Goal: Task Accomplishment & Management: Manage account settings

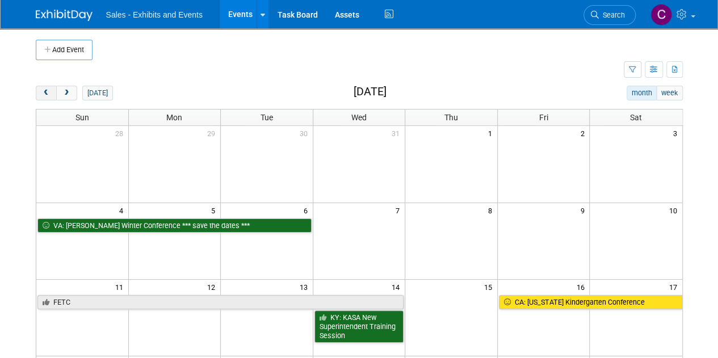
click at [43, 93] on span "prev" at bounding box center [46, 93] width 9 height 7
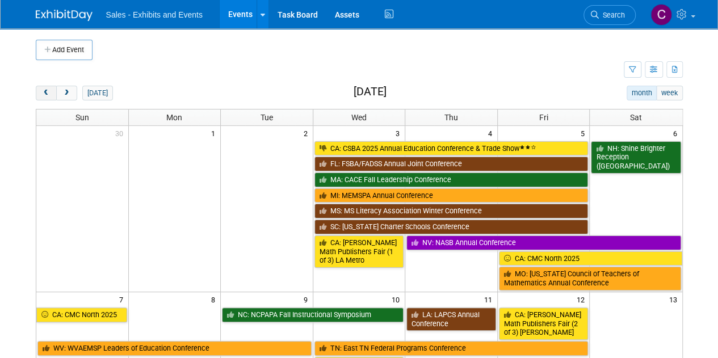
click at [43, 93] on span "prev" at bounding box center [46, 93] width 9 height 7
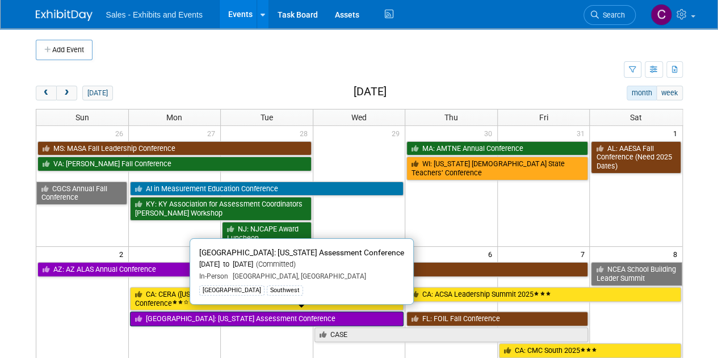
click at [163, 321] on link "[GEOGRAPHIC_DATA]: [US_STATE] Assessment Conference" at bounding box center [267, 319] width 274 height 15
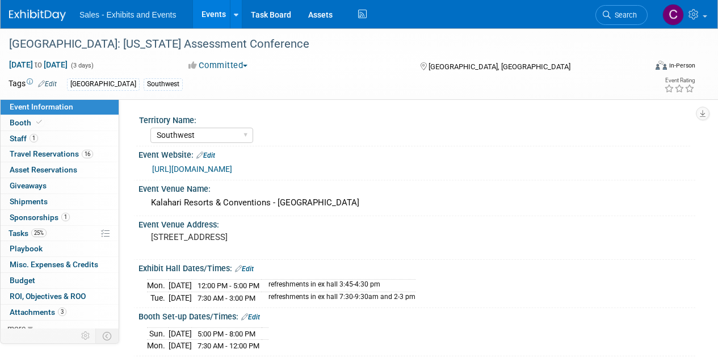
select select "Southwest"
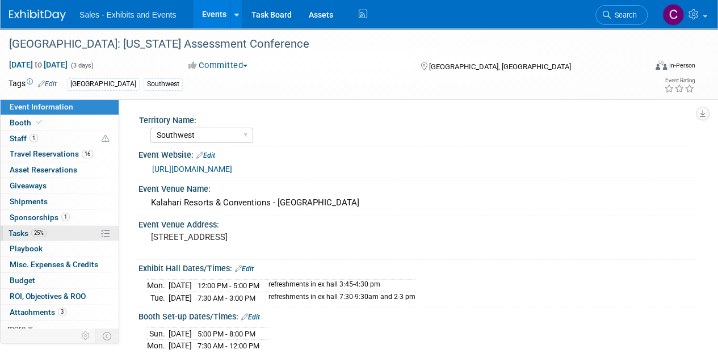
click at [16, 233] on span "Tasks 25%" at bounding box center [28, 233] width 38 height 9
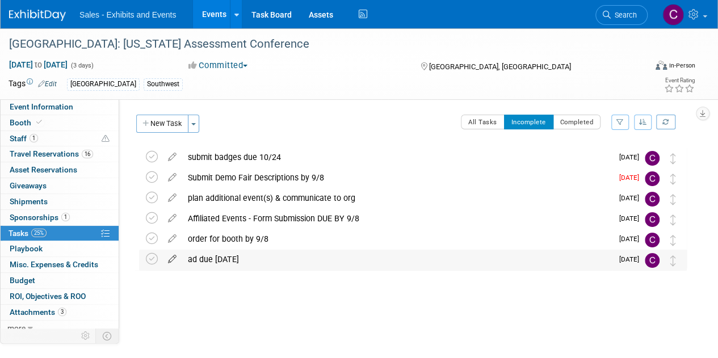
click at [175, 262] on icon at bounding box center [172, 257] width 20 height 14
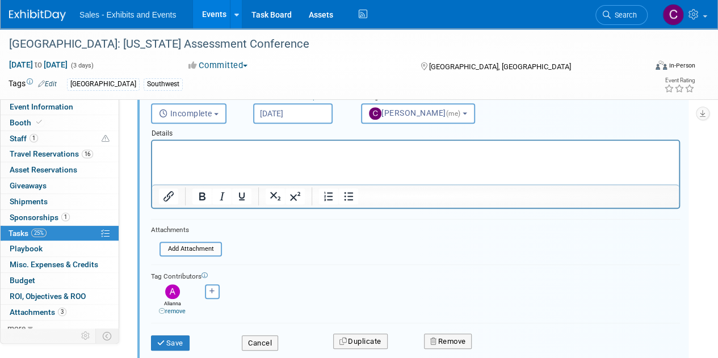
scroll to position [209, 0]
click at [263, 343] on button "Cancel" at bounding box center [260, 343] width 36 height 16
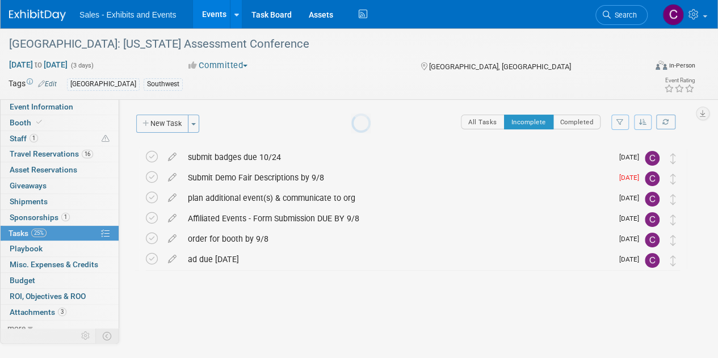
scroll to position [0, 0]
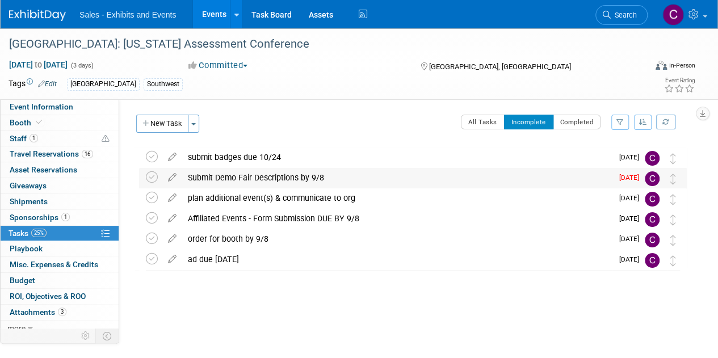
click at [219, 168] on div "Submit Demo Fair Descriptions by 9/8" at bounding box center [397, 177] width 430 height 19
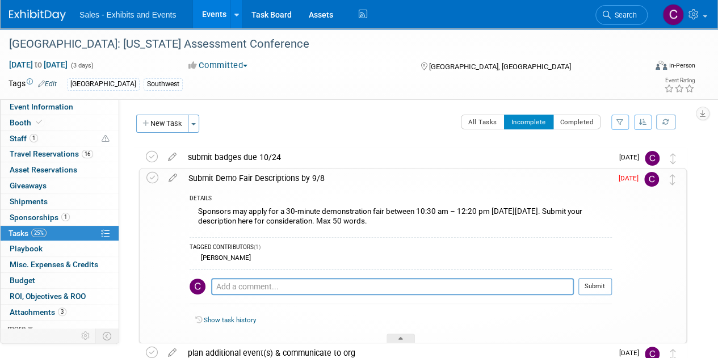
click at [171, 178] on icon at bounding box center [173, 176] width 20 height 14
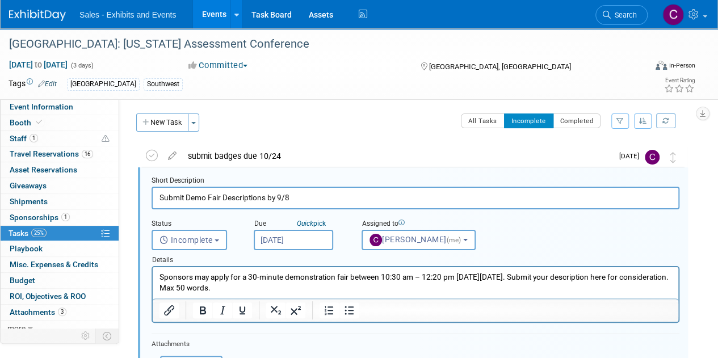
scroll to position [2, 0]
click at [280, 237] on input "Aug 22, 2025" at bounding box center [293, 239] width 79 height 20
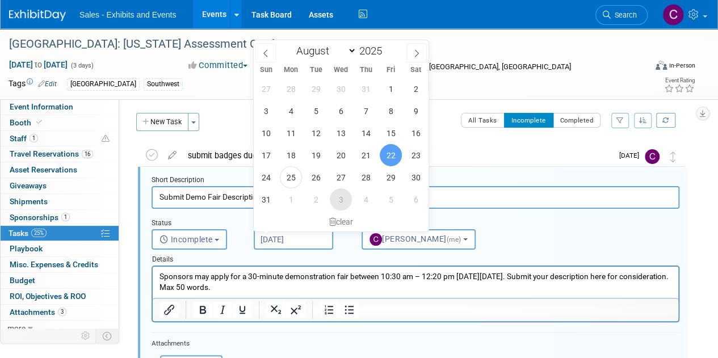
click at [336, 204] on span "3" at bounding box center [341, 199] width 22 height 22
type input "Sep 3, 2025"
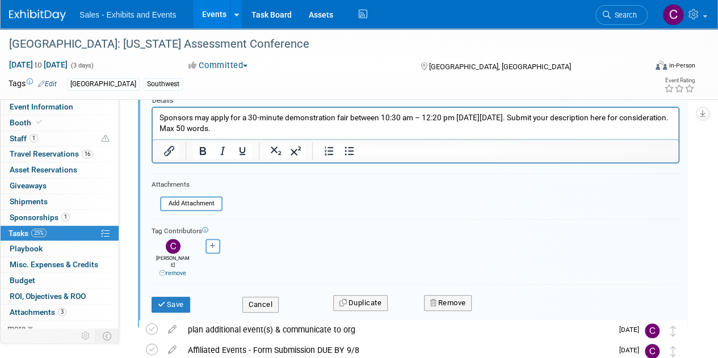
scroll to position [190, 0]
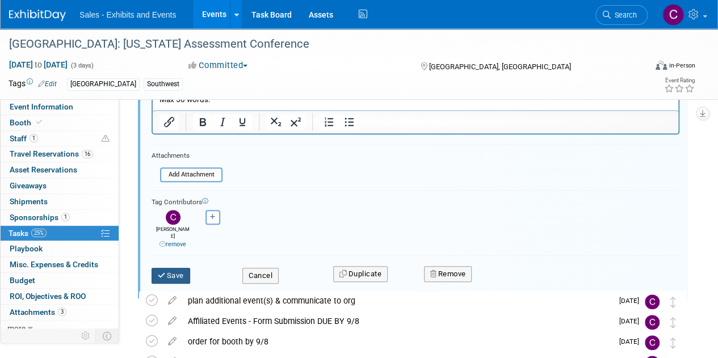
click at [174, 271] on button "Save" at bounding box center [171, 276] width 39 height 16
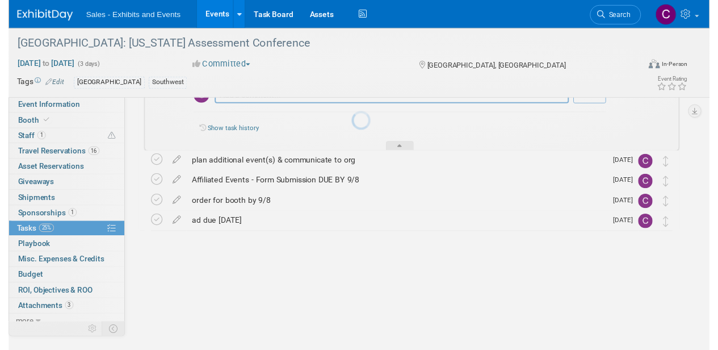
scroll to position [136, 0]
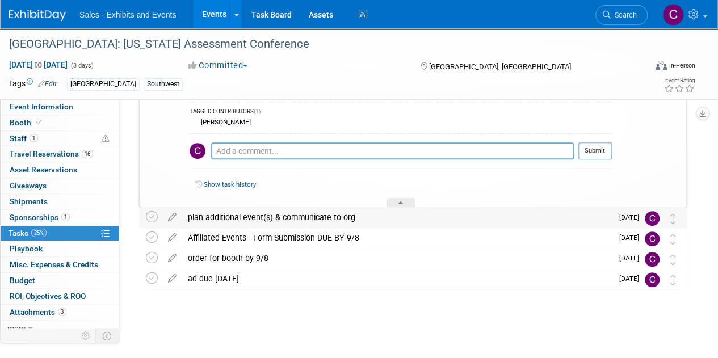
click at [213, 216] on div "plan additional event(s) & communicate to org" at bounding box center [397, 217] width 430 height 19
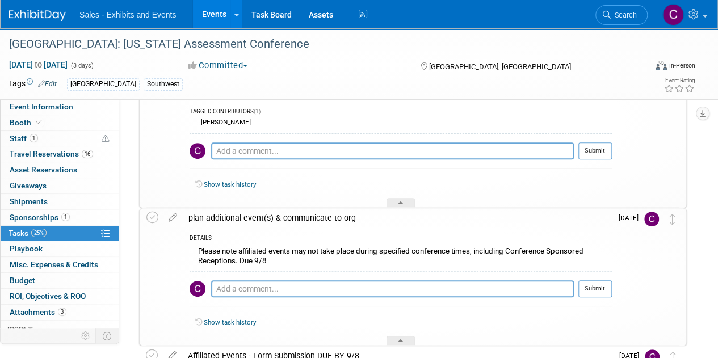
click at [209, 247] on div "Please note affiliated events may not take place during specified conference ti…" at bounding box center [401, 257] width 422 height 27
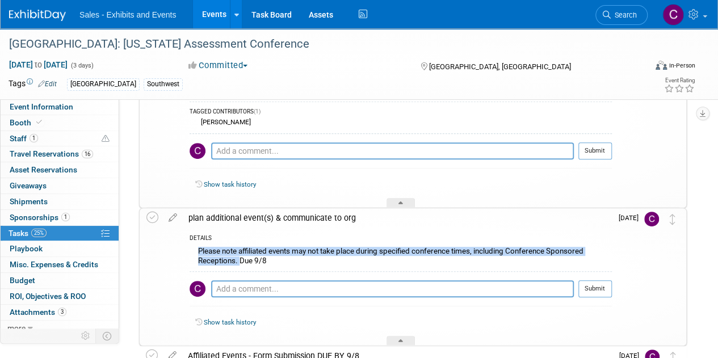
drag, startPoint x: 209, startPoint y: 247, endPoint x: 237, endPoint y: 262, distance: 31.5
click at [237, 262] on div "Please note affiliated events may not take place during specified conference ti…" at bounding box center [401, 257] width 422 height 27
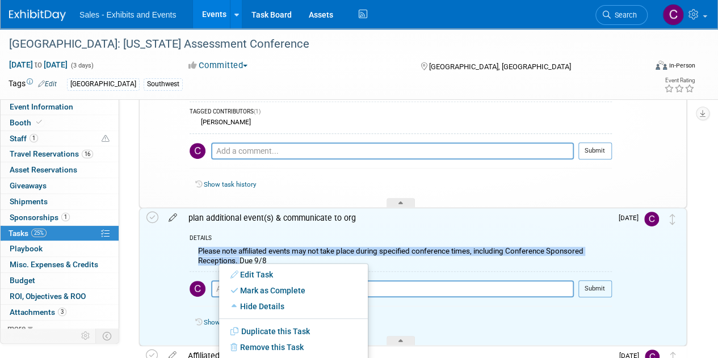
click at [171, 216] on icon at bounding box center [173, 215] width 20 height 14
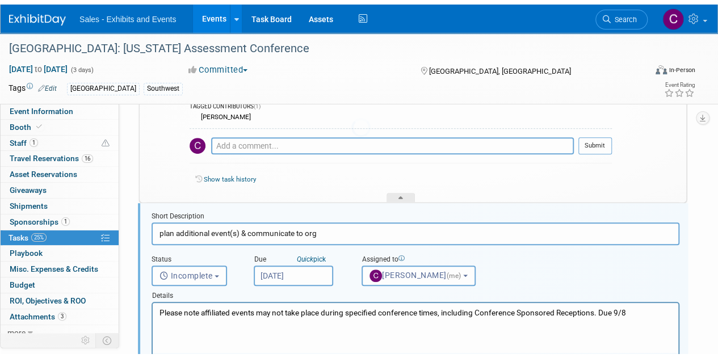
scroll to position [177, 0]
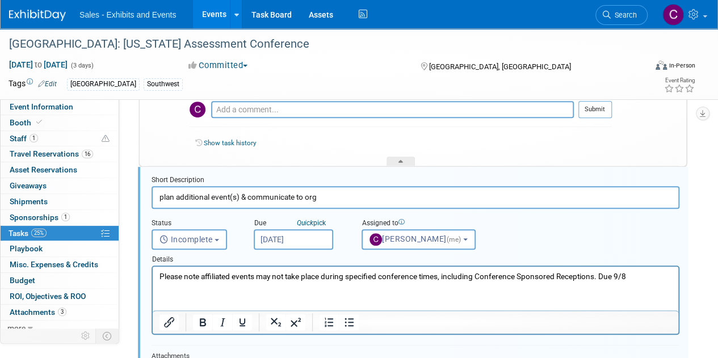
click at [171, 279] on p "Please note affiliated events may not take place during specified conference ti…" at bounding box center [416, 276] width 513 height 11
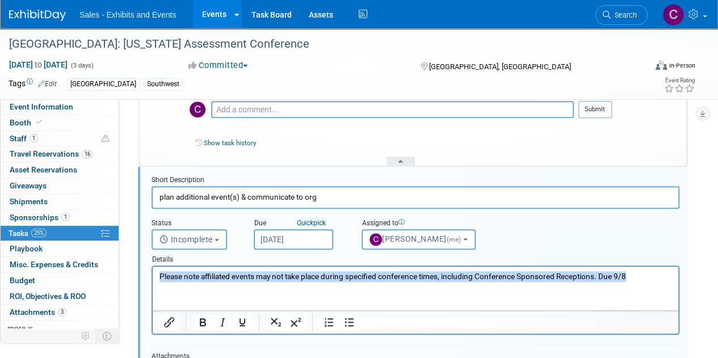
drag, startPoint x: 171, startPoint y: 279, endPoint x: 652, endPoint y: 288, distance: 480.9
click at [662, 282] on html "Please note affiliated events may not take place during specified conference ti…" at bounding box center [416, 274] width 526 height 15
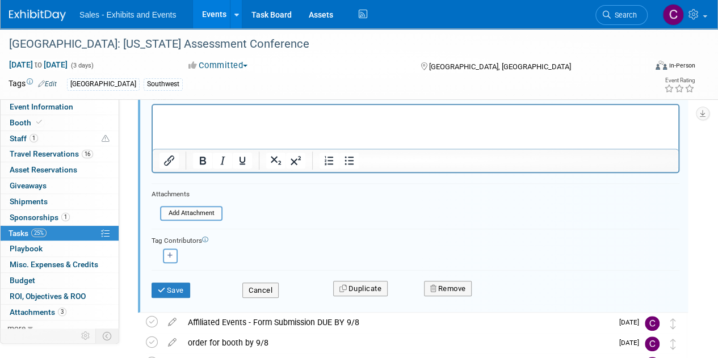
scroll to position [342, 0]
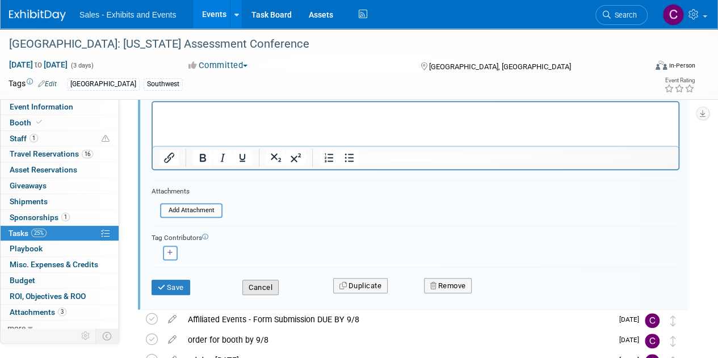
click at [250, 282] on button "Cancel" at bounding box center [260, 288] width 36 height 16
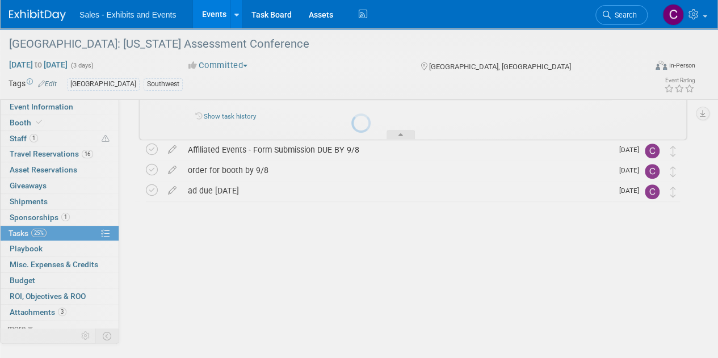
scroll to position [254, 0]
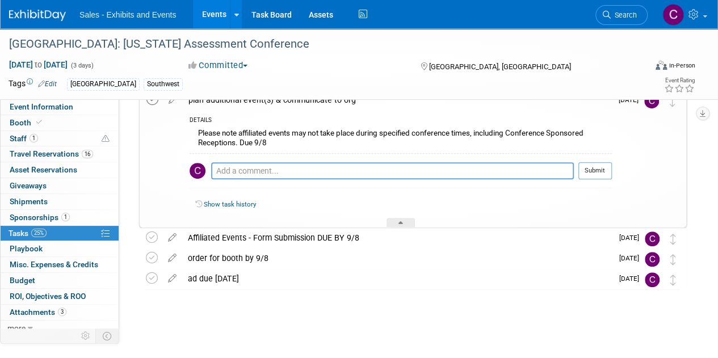
click at [153, 103] on icon at bounding box center [152, 100] width 12 height 12
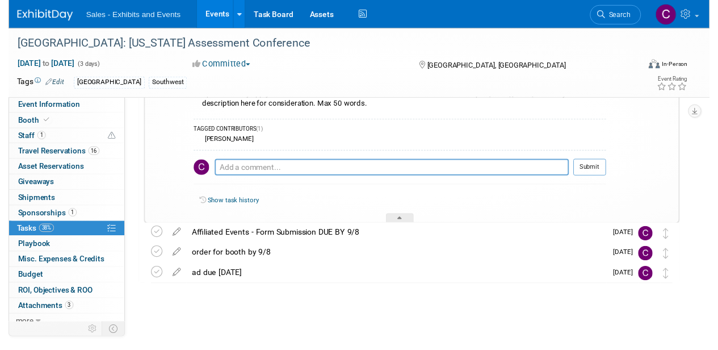
scroll to position [115, 0]
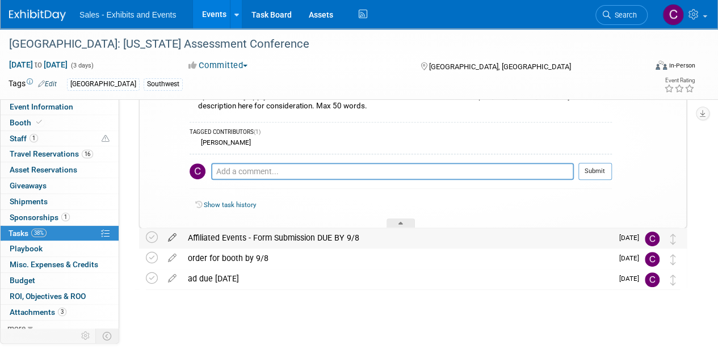
click at [173, 234] on icon at bounding box center [172, 235] width 20 height 14
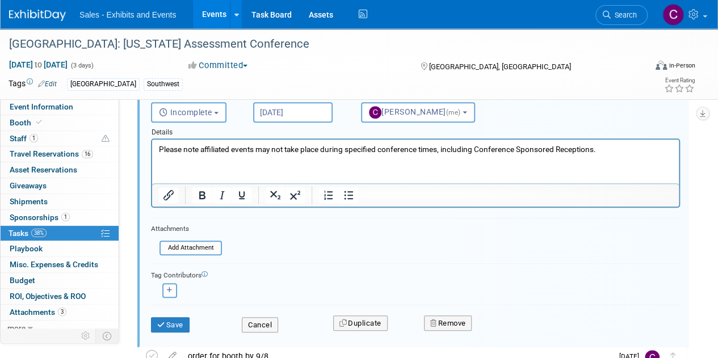
scroll to position [339, 0]
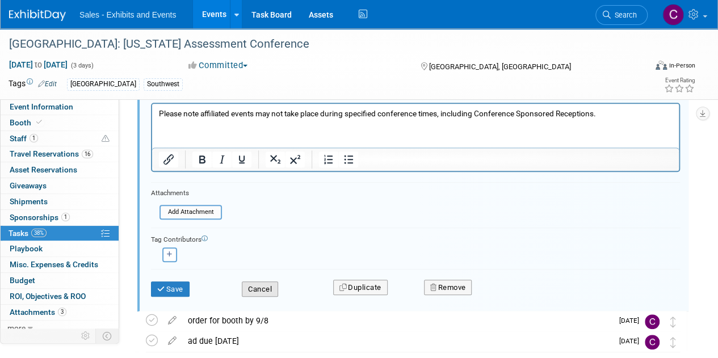
click at [252, 291] on button "Cancel" at bounding box center [260, 290] width 36 height 16
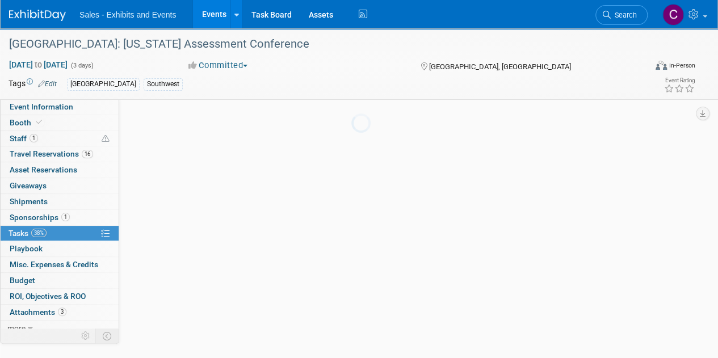
scroll to position [115, 0]
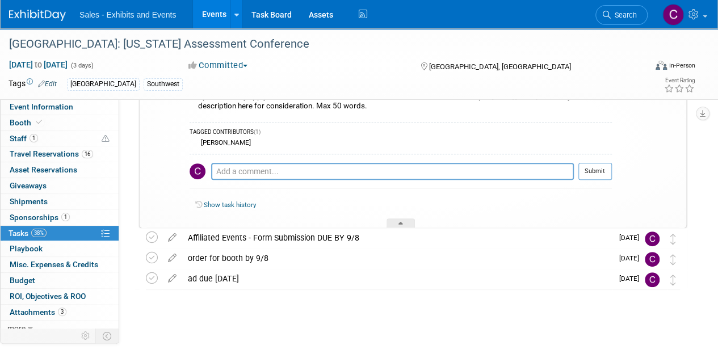
click at [218, 10] on link "Events" at bounding box center [213, 14] width 41 height 28
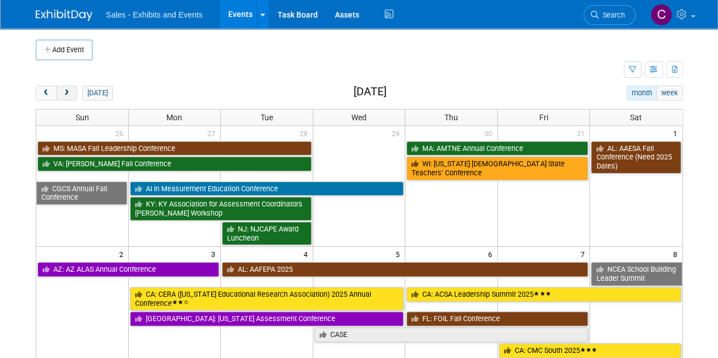
click at [64, 93] on span "next" at bounding box center [66, 93] width 9 height 7
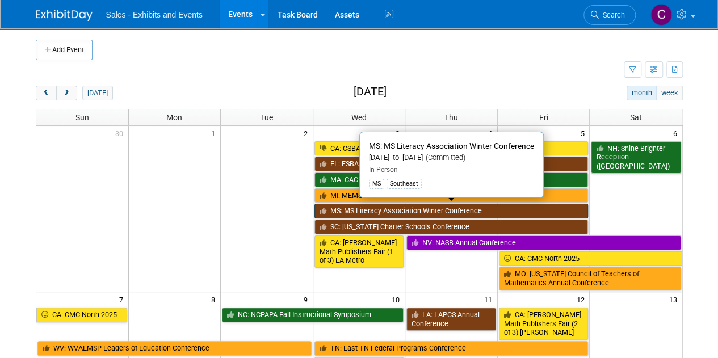
click at [345, 207] on link "MS: MS Literacy Association Winter Conference" at bounding box center [451, 211] width 274 height 15
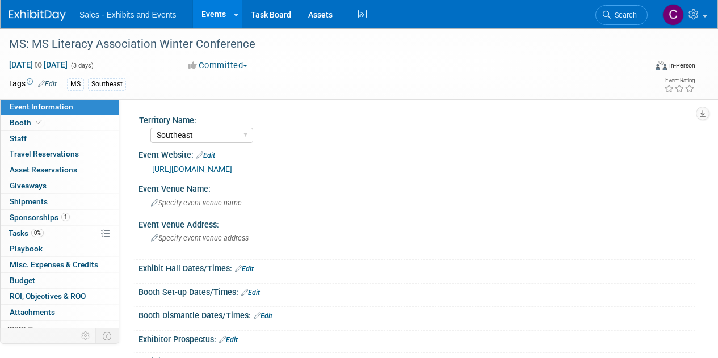
select select "Southeast"
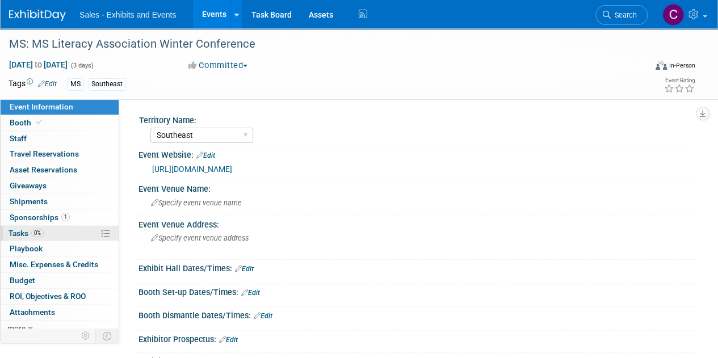
click at [19, 233] on span "Tasks 0%" at bounding box center [26, 233] width 35 height 9
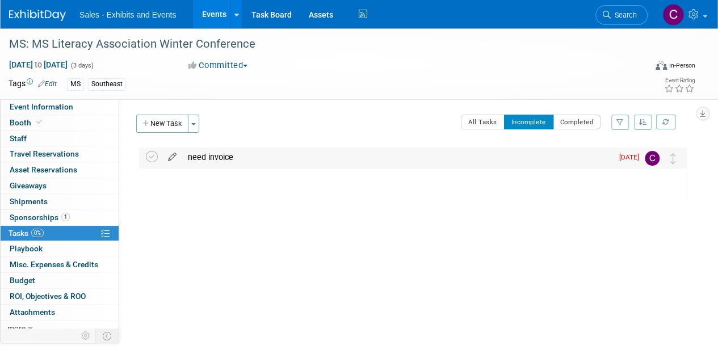
click at [177, 154] on icon at bounding box center [172, 155] width 20 height 14
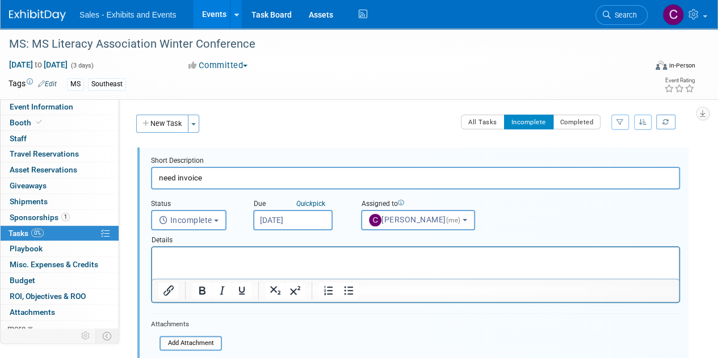
click at [303, 223] on input "Aug 22, 2025" at bounding box center [292, 220] width 79 height 20
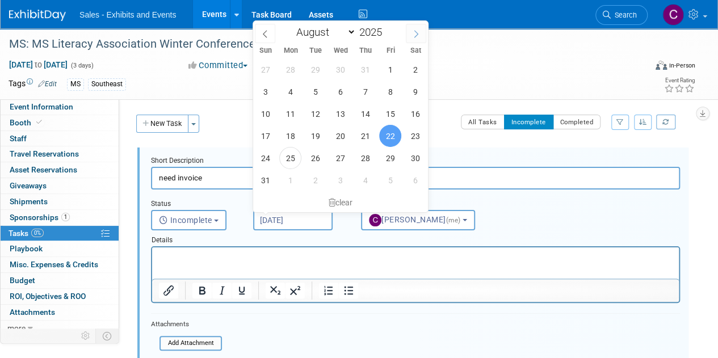
click at [415, 38] on span at bounding box center [416, 33] width 20 height 19
select select "8"
click at [346, 159] on span "1" at bounding box center [340, 158] width 22 height 22
type input "Oct 1, 2025"
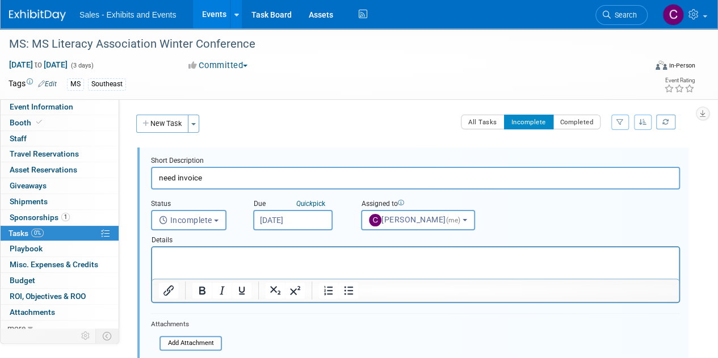
scroll to position [153, 0]
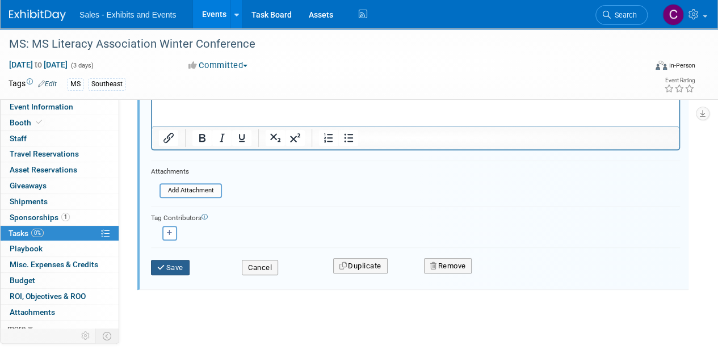
click at [179, 264] on button "Save" at bounding box center [170, 268] width 39 height 16
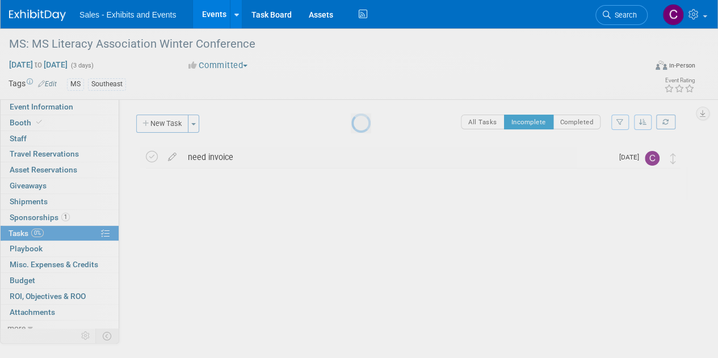
scroll to position [0, 0]
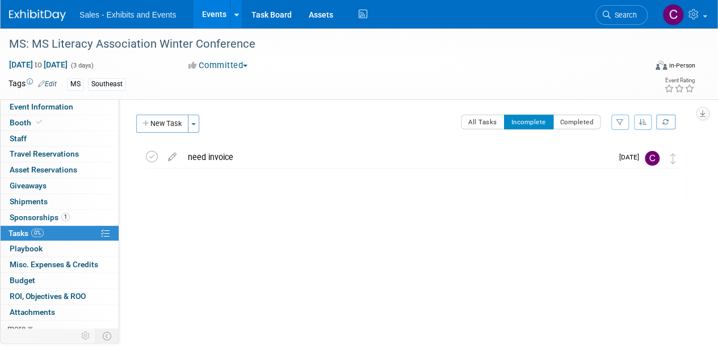
click at [212, 11] on link "Events" at bounding box center [213, 14] width 41 height 28
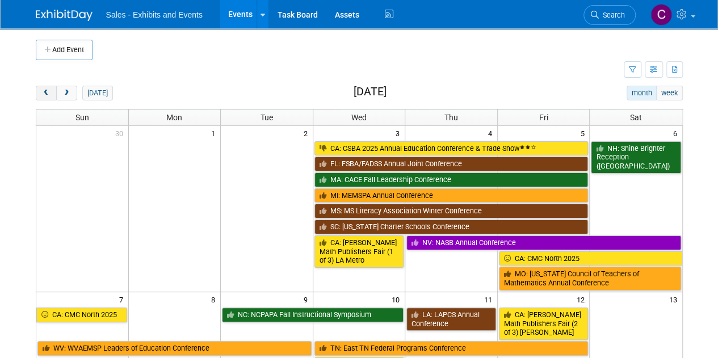
click at [45, 94] on span "prev" at bounding box center [46, 93] width 9 height 7
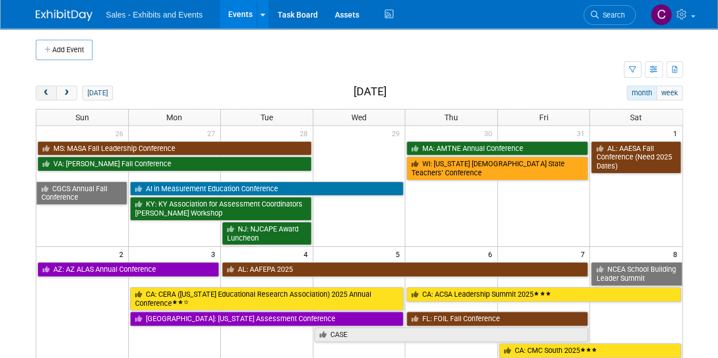
click at [45, 94] on span "prev" at bounding box center [46, 93] width 9 height 7
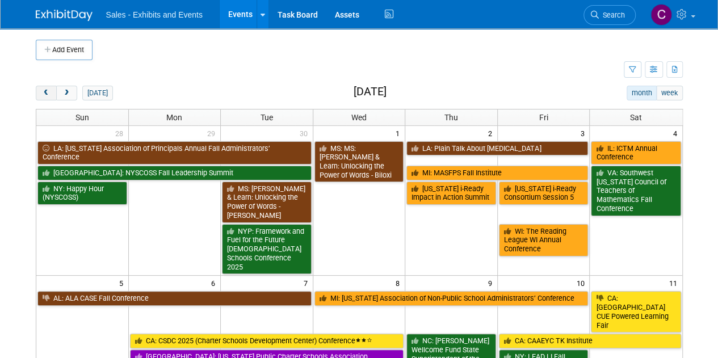
click at [45, 94] on span "prev" at bounding box center [46, 93] width 9 height 7
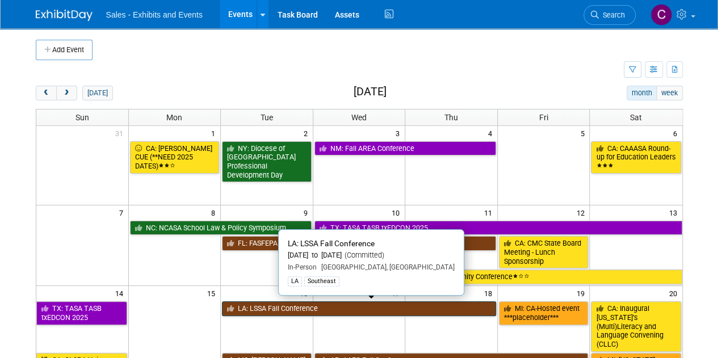
click at [244, 301] on link "LA: LSSA Fall Conference" at bounding box center [359, 308] width 274 height 15
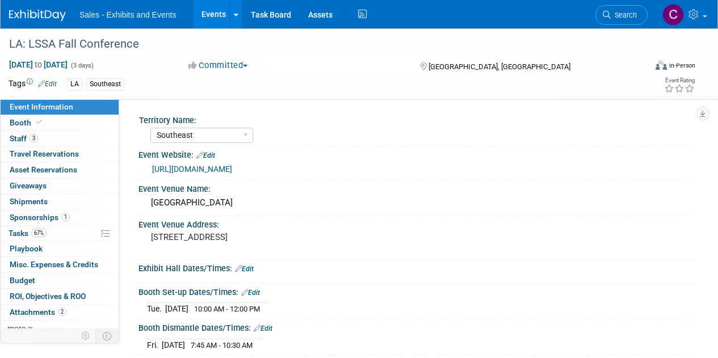
select select "Southeast"
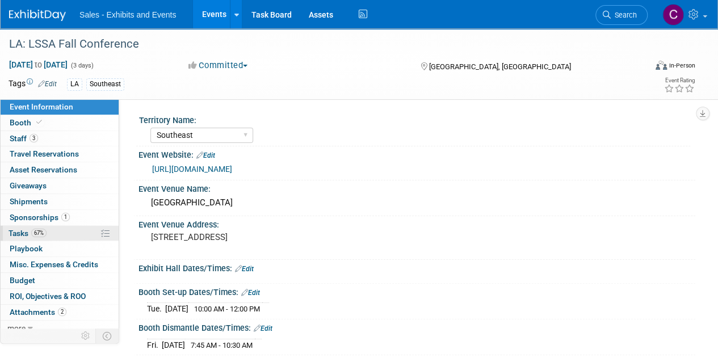
click at [28, 229] on span "Tasks 67%" at bounding box center [28, 233] width 38 height 9
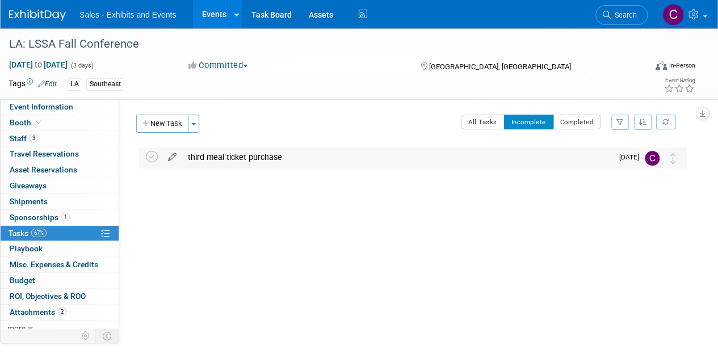
click at [170, 161] on icon at bounding box center [172, 155] width 20 height 14
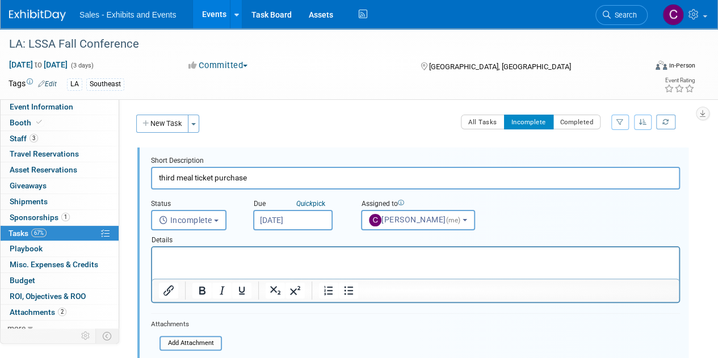
click at [304, 210] on input "Aug 26, 2025" at bounding box center [292, 220] width 79 height 20
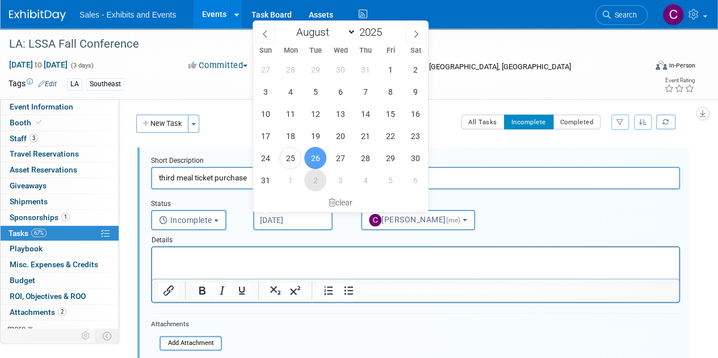
click at [324, 180] on span "2" at bounding box center [315, 180] width 22 height 22
type input "Sep 2, 2025"
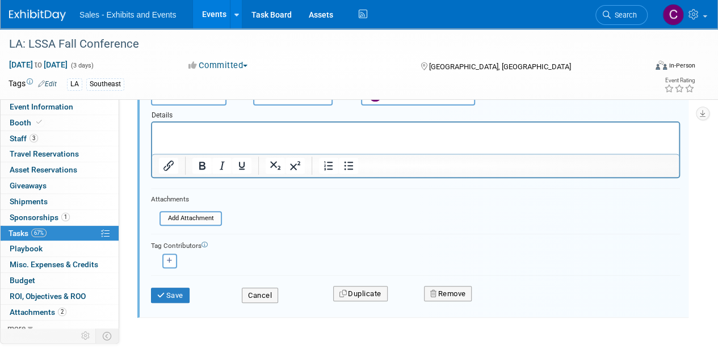
scroll to position [153, 0]
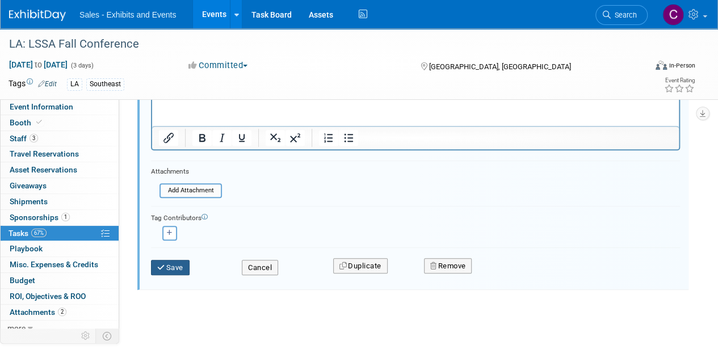
click at [183, 263] on button "Save" at bounding box center [170, 268] width 39 height 16
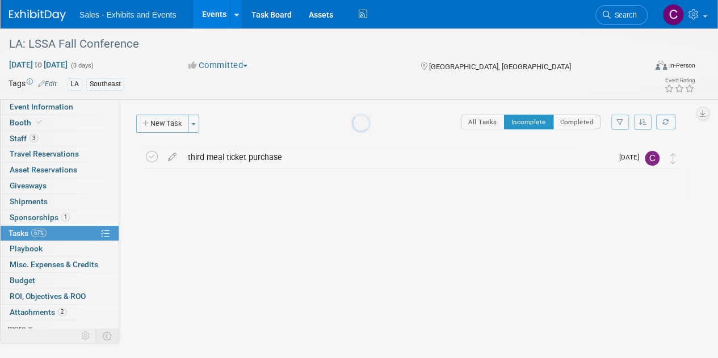
scroll to position [0, 0]
